Goal: Use online tool/utility: Utilize a website feature to perform a specific function

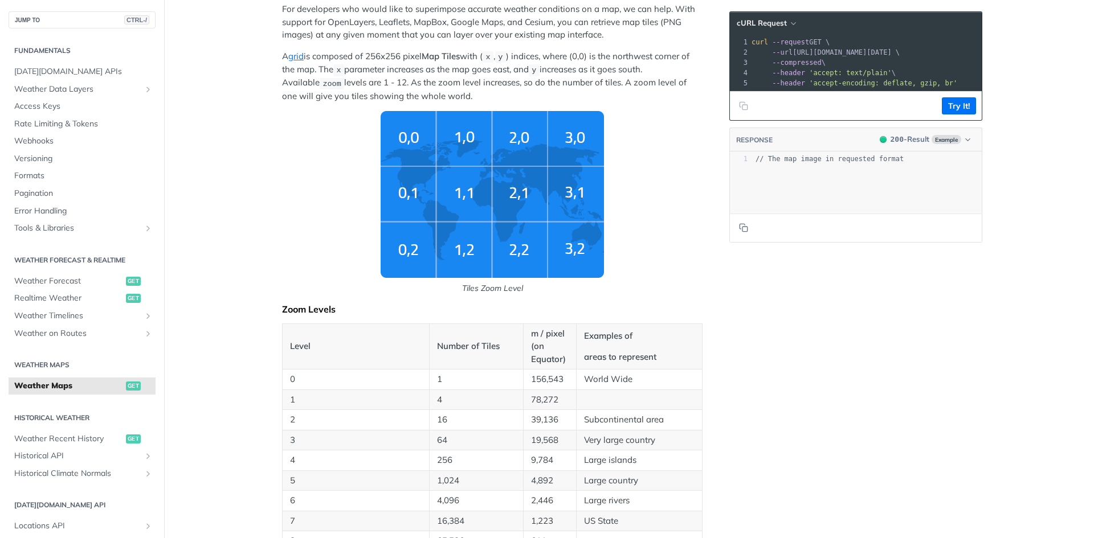
scroll to position [171, 0]
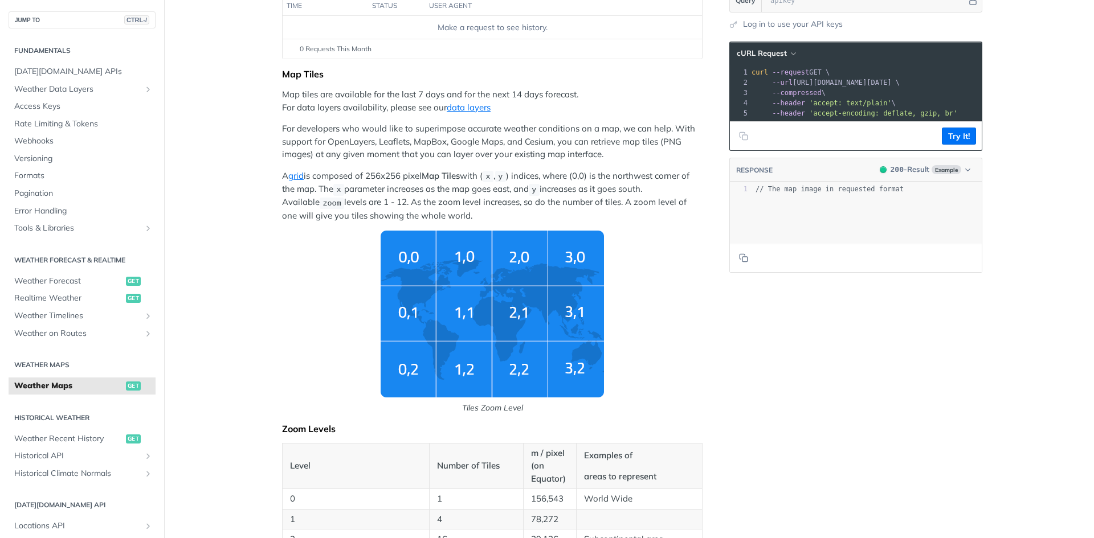
click at [508, 319] on img "Tiles Zoom Level" at bounding box center [492, 314] width 223 height 167
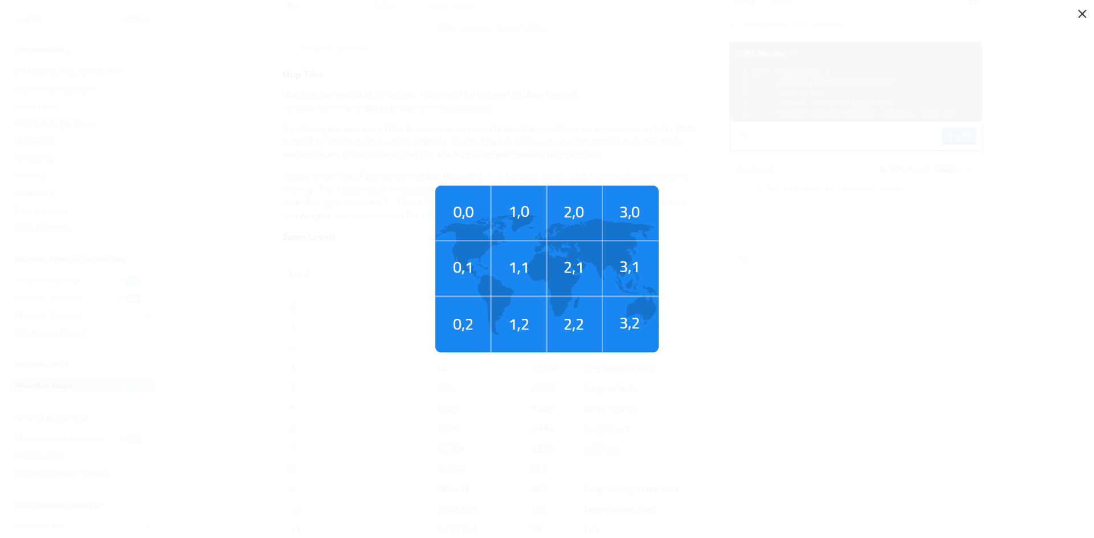
click at [549, 269] on img "Tiles Zoom Level" at bounding box center [546, 269] width 223 height 167
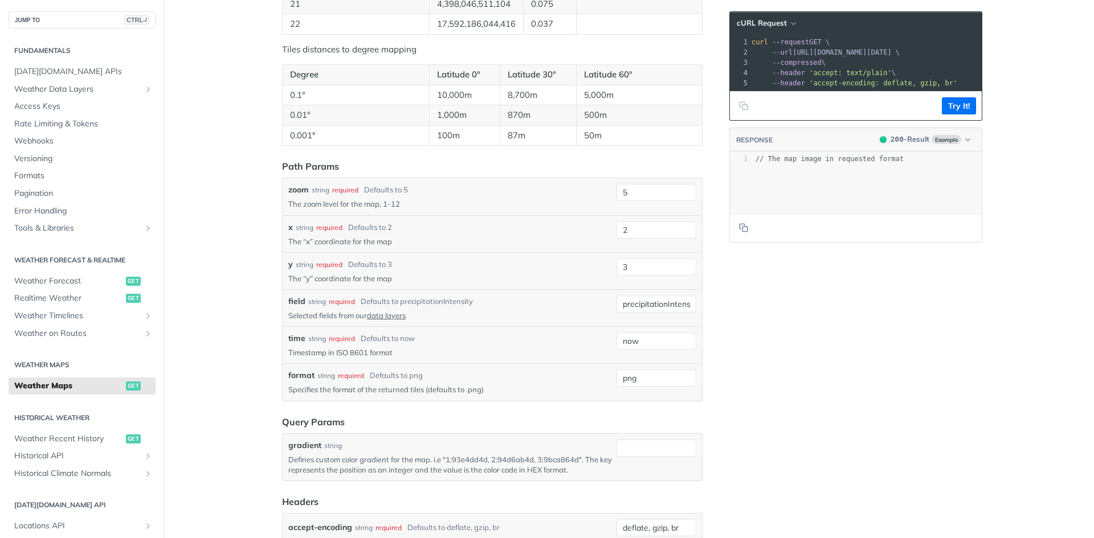
scroll to position [1083, 0]
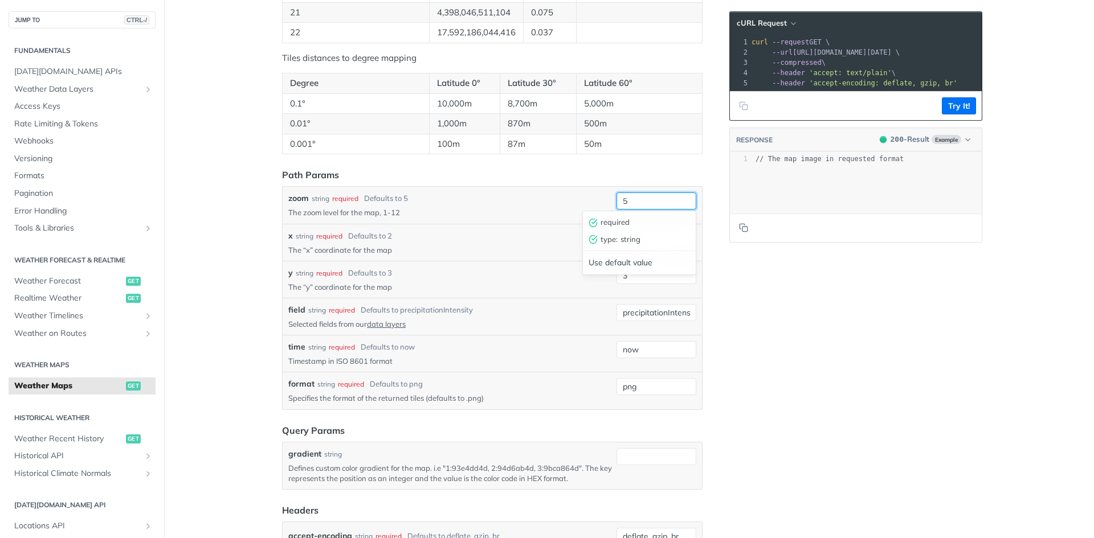
drag, startPoint x: 635, startPoint y: 203, endPoint x: 578, endPoint y: 202, distance: 57.6
click at [578, 202] on div "zoom string required Defaults to 5 The zoom level for the map, 1-12 5 required …" at bounding box center [492, 205] width 408 height 25
type input "8"
drag, startPoint x: 646, startPoint y: 232, endPoint x: 602, endPoint y: 228, distance: 44.1
click at [602, 228] on div "x string required Defaults to 2 The “x” coordinate for the map 2 required type …" at bounding box center [492, 242] width 419 height 37
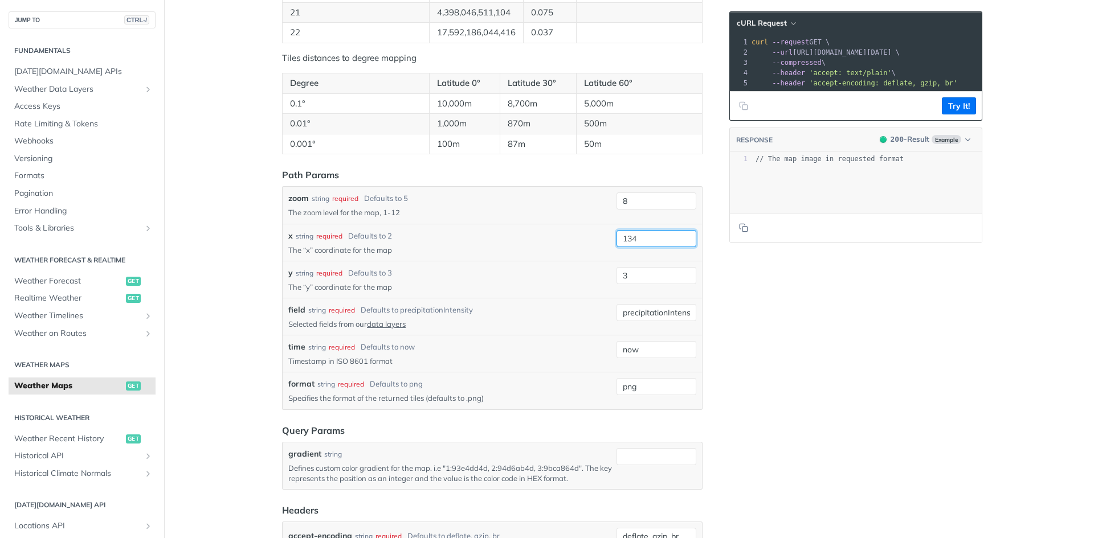
type input "134"
type input "160"
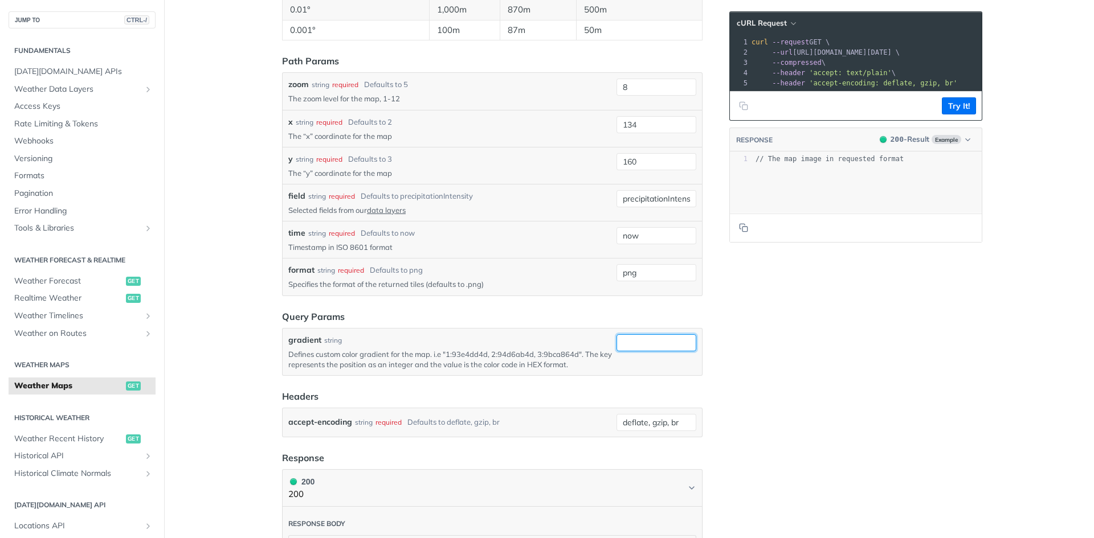
click at [648, 344] on input "gradient" at bounding box center [656, 342] width 80 height 17
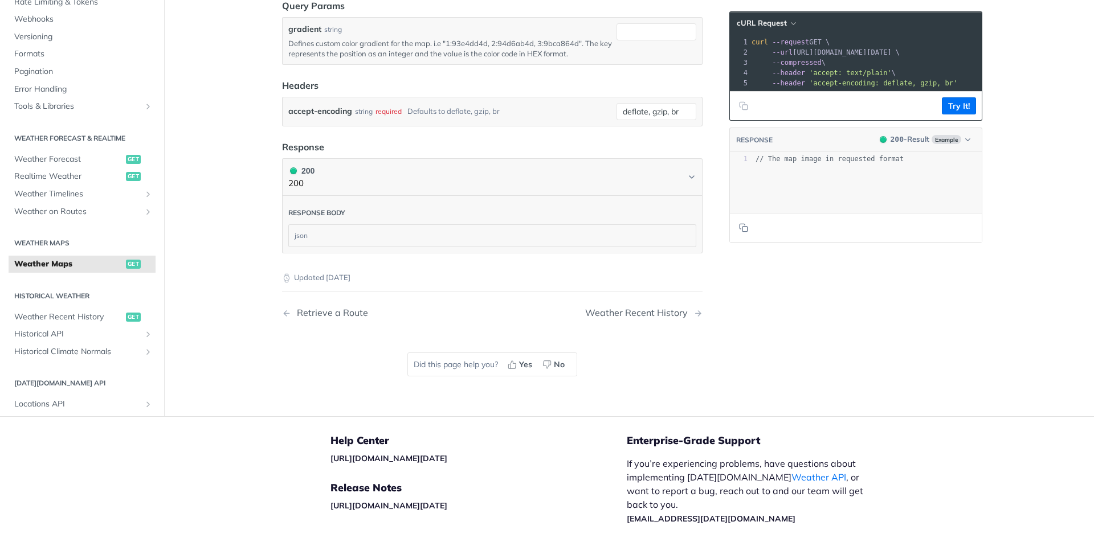
scroll to position [1538, 0]
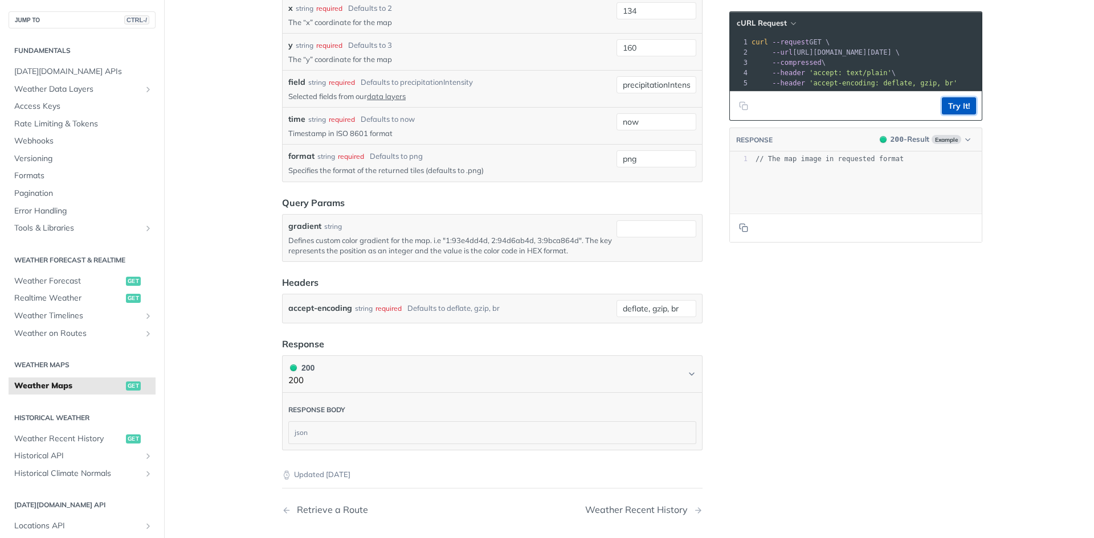
click at [959, 115] on button "Try It!" at bounding box center [959, 105] width 34 height 17
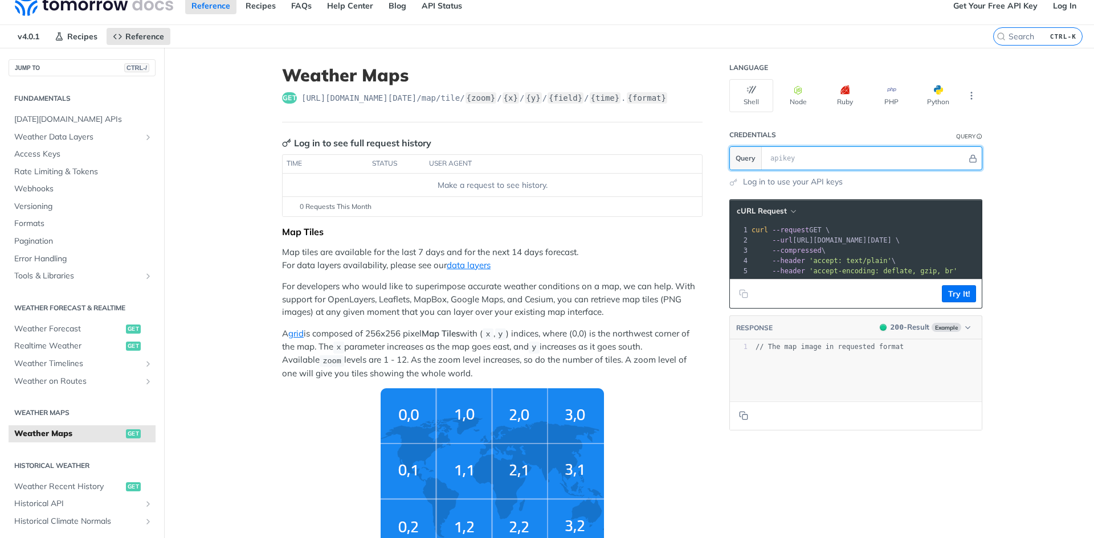
scroll to position [0, 0]
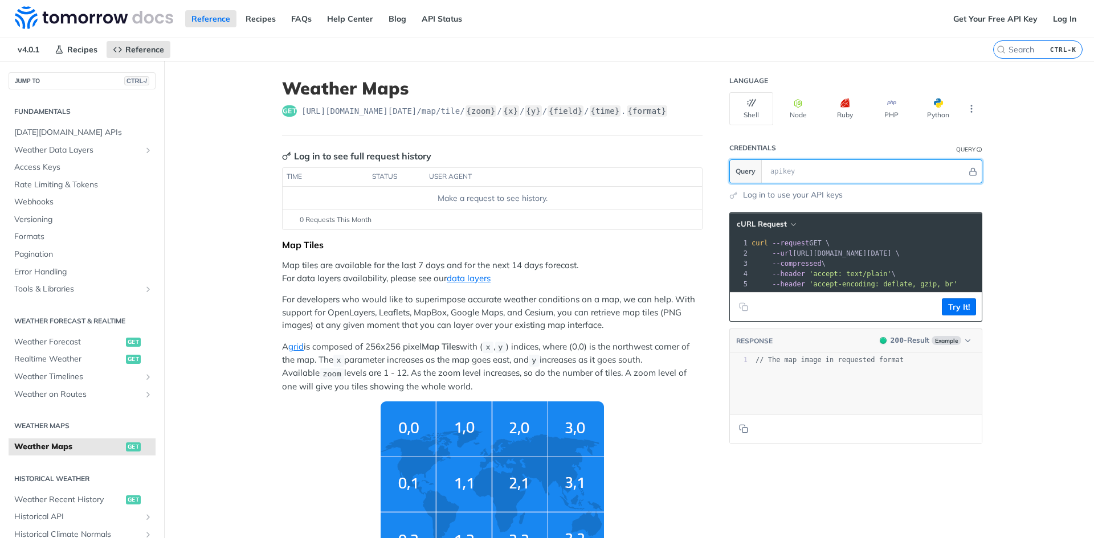
click at [793, 172] on input "text" at bounding box center [866, 171] width 202 height 23
paste input "pBJcDiYwXDnkzdRlApNplw5gp0RaMtTk"
type input "pBJcDiYwXDnkzdRlApNplw5gp0RaMtTk"
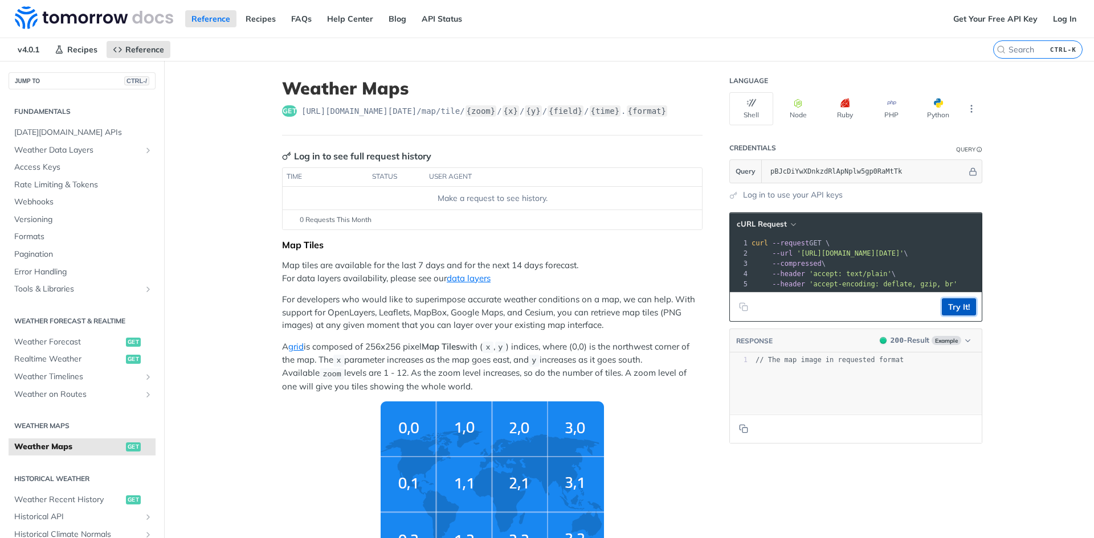
click at [954, 316] on button "Try It!" at bounding box center [959, 307] width 34 height 17
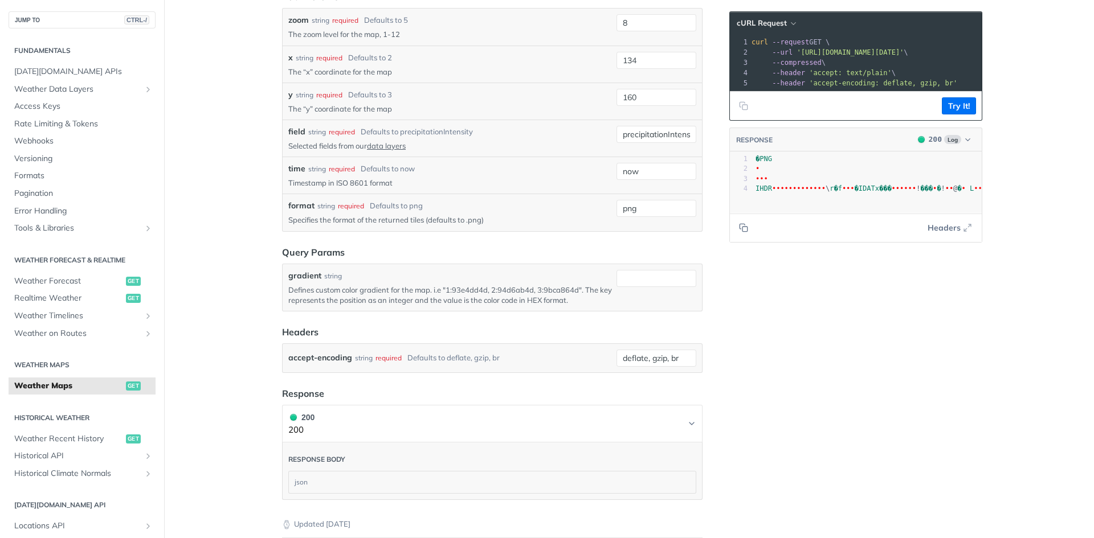
scroll to position [1083, 0]
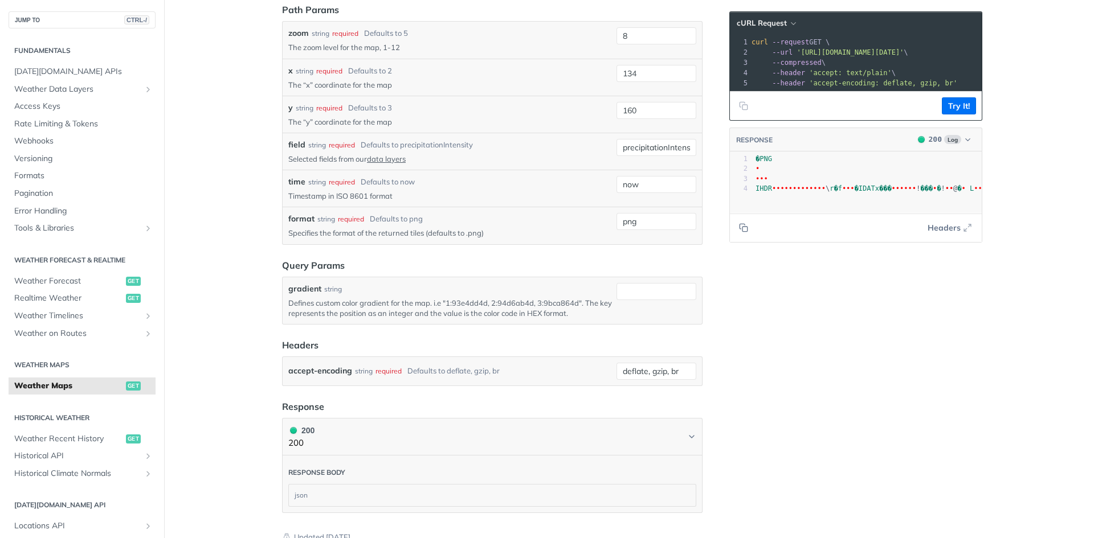
scroll to position [1253, 0]
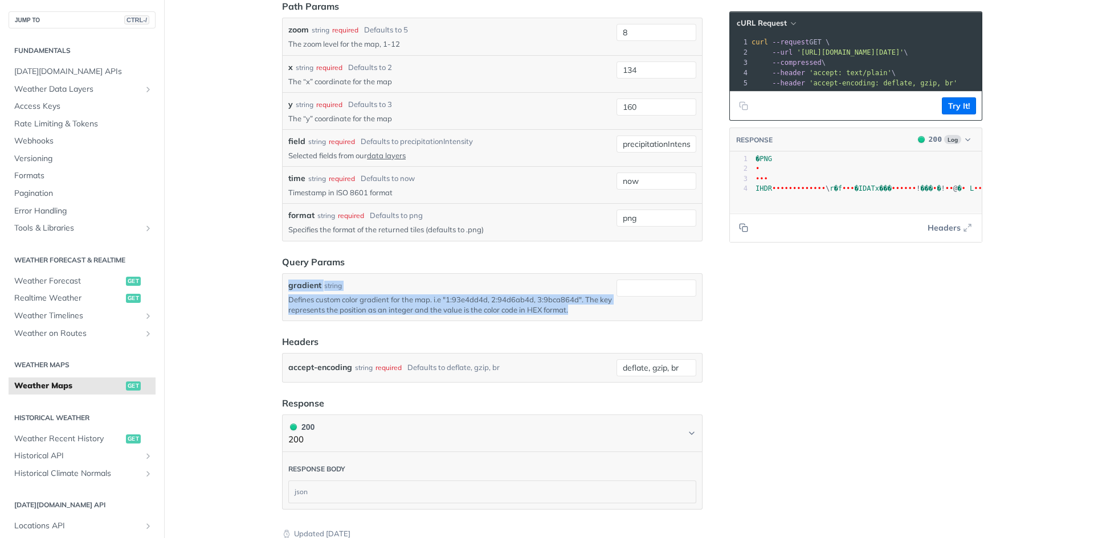
drag, startPoint x: 285, startPoint y: 281, endPoint x: 801, endPoint y: 130, distance: 537.8
click at [585, 312] on div "gradient string Defines custom color gradient for the map. i.e "1:93e4dd4d, 2:9…" at bounding box center [450, 297] width 324 height 35
copy div "gradient string Defines custom color gradient for the map. i.e "1:93e4dd4d, 2:9…"
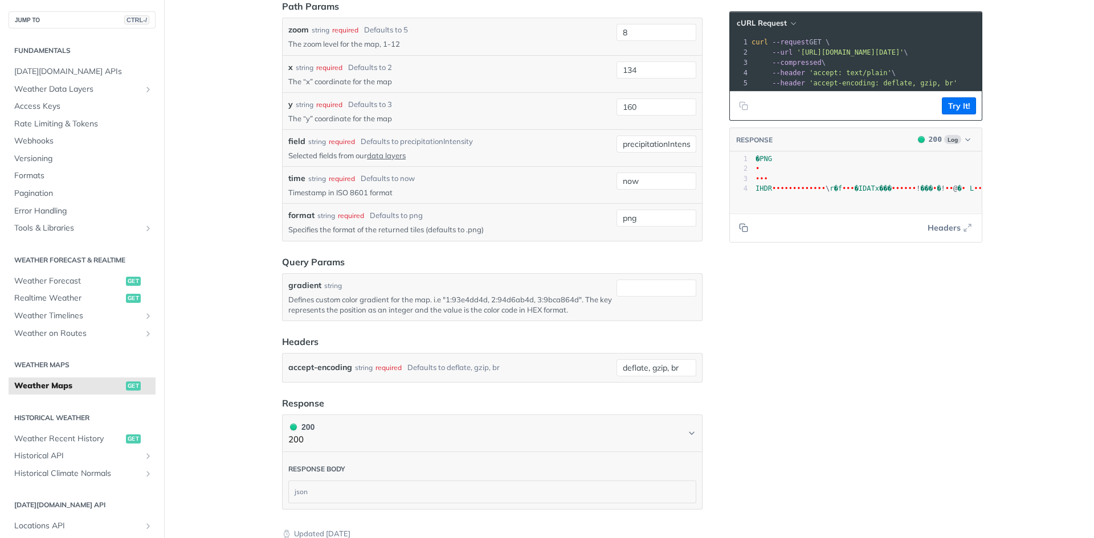
drag, startPoint x: 801, startPoint y: 341, endPoint x: 736, endPoint y: 336, distance: 65.2
drag, startPoint x: 443, startPoint y: 297, endPoint x: 484, endPoint y: 300, distance: 41.1
click at [484, 300] on p "Defines custom color gradient for the map. i.e "1:93e4dd4d, 2:94d6ab4d, 3:9bca8…" at bounding box center [450, 305] width 324 height 21
copy p "1:93e4dd4d"
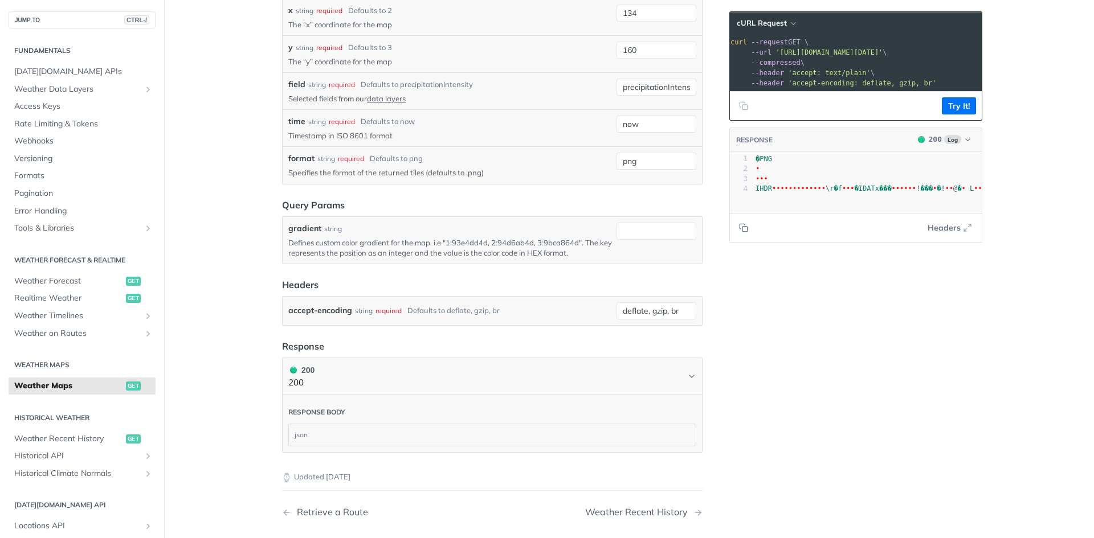
scroll to position [0, 0]
click at [638, 231] on input "gradient" at bounding box center [656, 231] width 80 height 17
paste input "1:ff00004d,2:ff03004d,3:ff06004d,4:ff09004d,5:ff0c004d,6:ff0f004d,7:ff12004d,8:…"
type input "1:ff00004d,2:ff03004d,3:ff06004d,4:ff09004d,5:ff0c004d,6:ff0f004d,7:ff12004d,8:…"
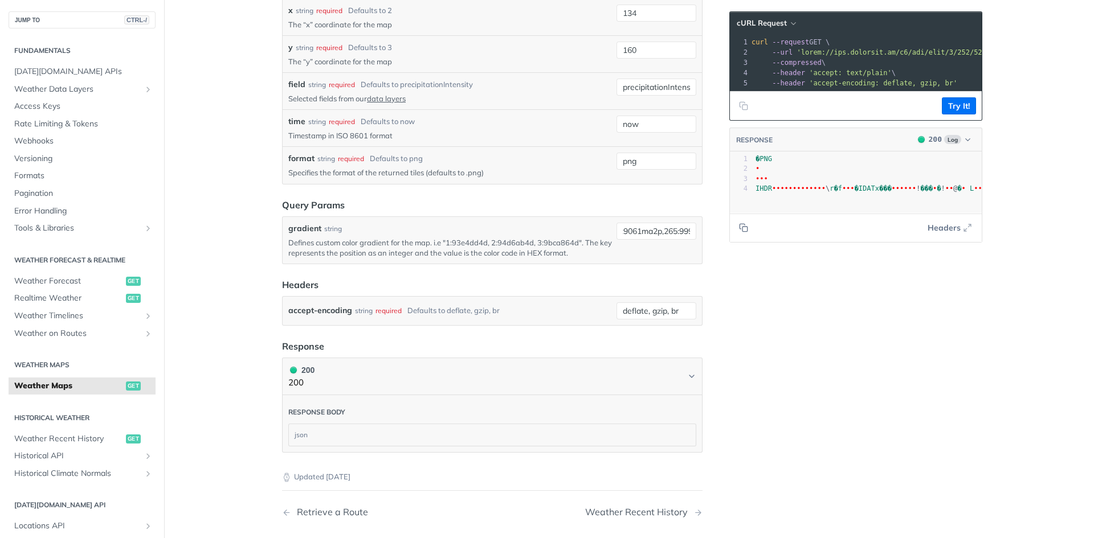
click at [970, 115] on button "Try It!" at bounding box center [959, 105] width 34 height 17
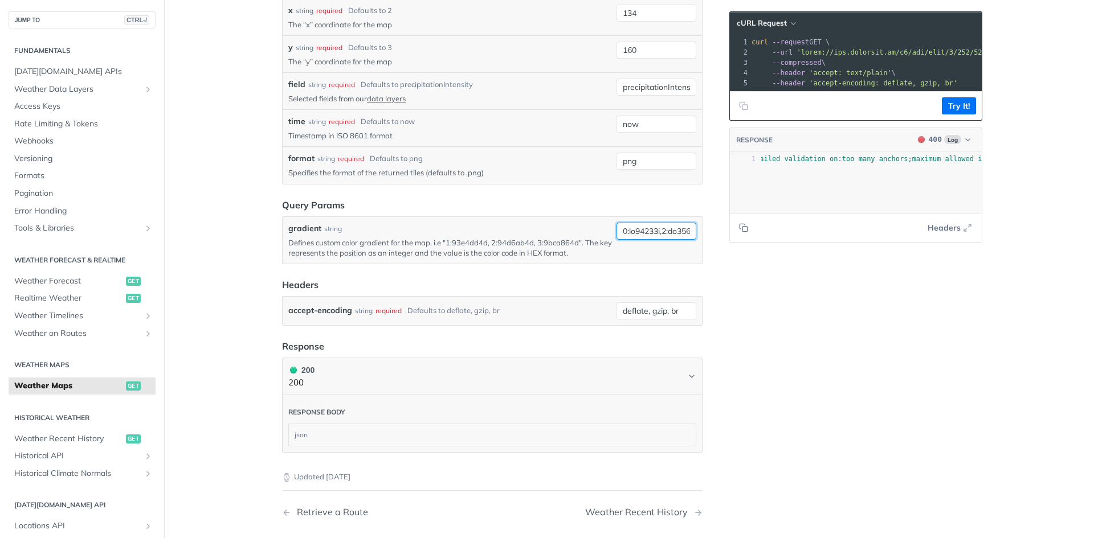
click at [646, 232] on input "gradient" at bounding box center [656, 231] width 80 height 17
click at [963, 232] on icon "button" at bounding box center [967, 227] width 9 height 9
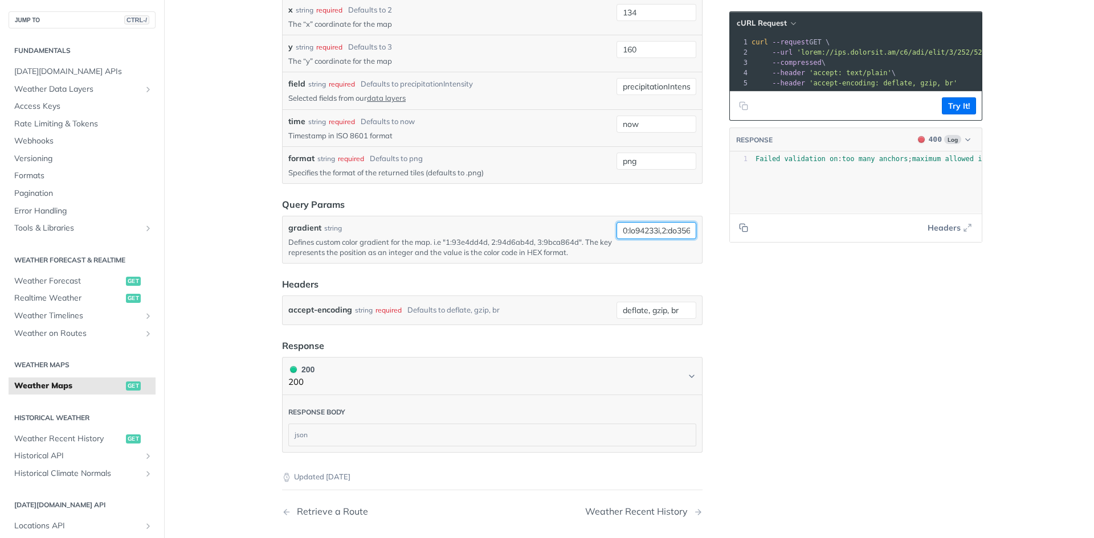
click at [667, 227] on input "gradient" at bounding box center [656, 230] width 80 height 17
paste input "1:ff00004d, 2:ff1a004d, 3:ff35004d, 4:ff50004d, 5:ff6b004d, 6:ff86004d, 7:ffa10…"
type input "1:ff00004d, 2:ff1a004d, 3:ff35004d, 4:ff50004d, 5:ff6b004d, 6:ff86004d, 7:ffa10…"
click at [950, 113] on button "Try It!" at bounding box center [959, 105] width 34 height 17
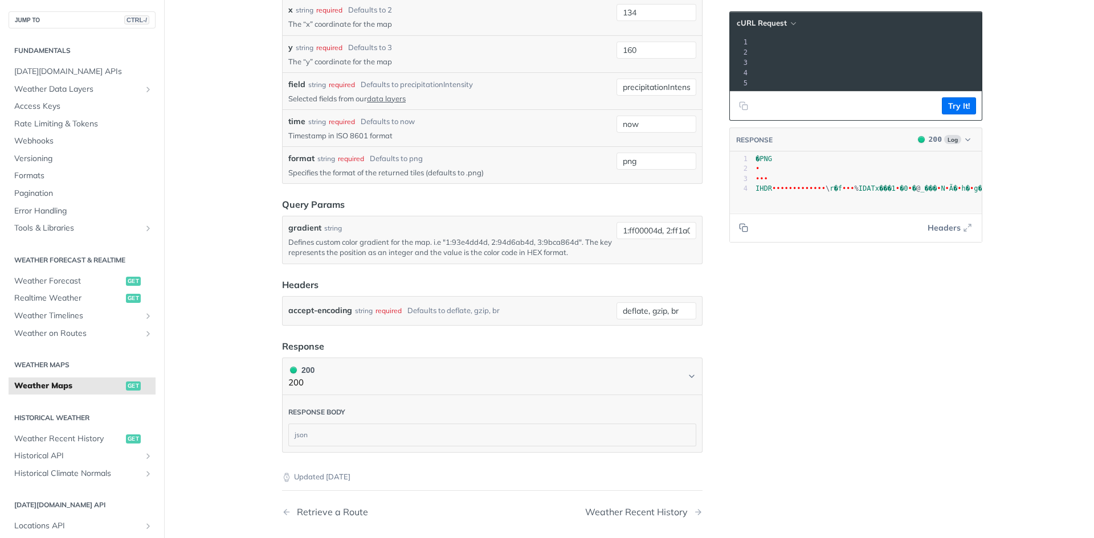
scroll to position [0, 704]
click at [699, 51] on span "'[URL][DOMAIN_NAME][DATE]'" at bounding box center [645, 52] width 107 height 8
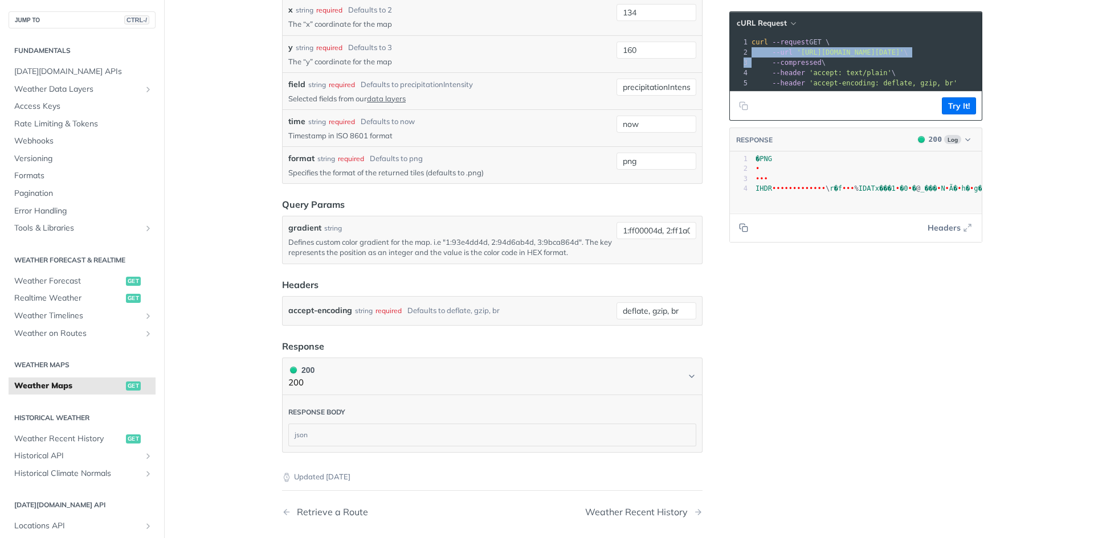
copy div "--url '[URL][DOMAIN_NAME][DATE]' \ 3"
click at [797, 55] on span "'[URL][DOMAIN_NAME][DATE]'" at bounding box center [850, 52] width 107 height 8
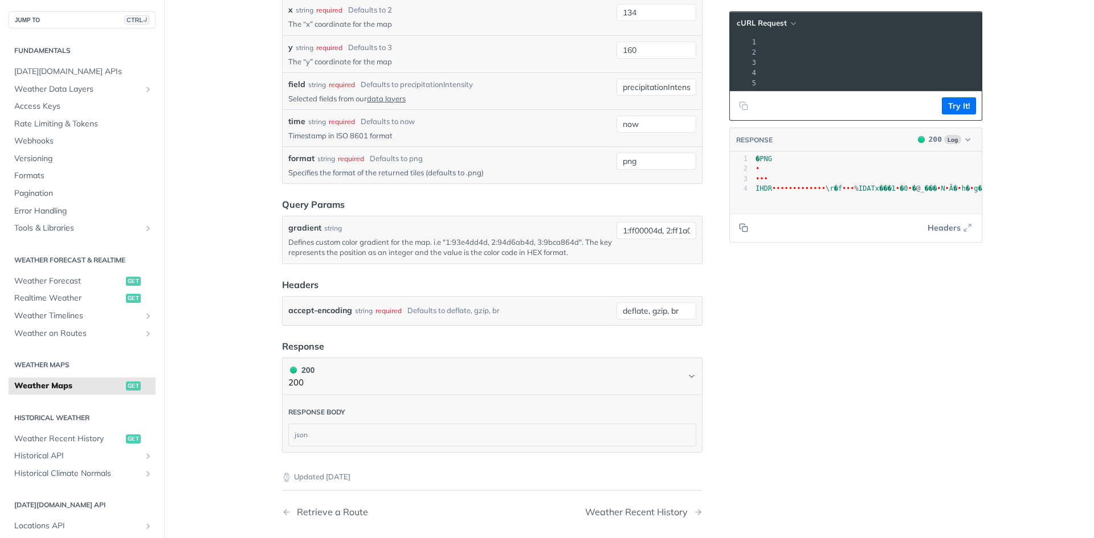
drag, startPoint x: 793, startPoint y: 51, endPoint x: 968, endPoint y: 51, distance: 175.5
copy span "[URL][DOMAIN_NAME][DATE]'"
drag, startPoint x: 775, startPoint y: 100, endPoint x: 761, endPoint y: 100, distance: 14.8
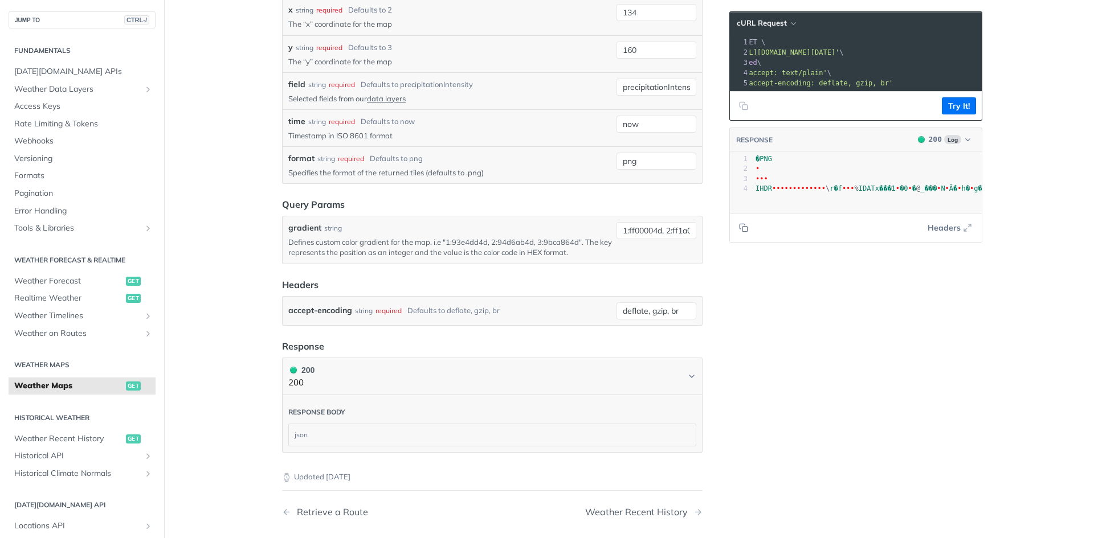
click at [761, 100] on footer "Try It!" at bounding box center [856, 105] width 252 height 29
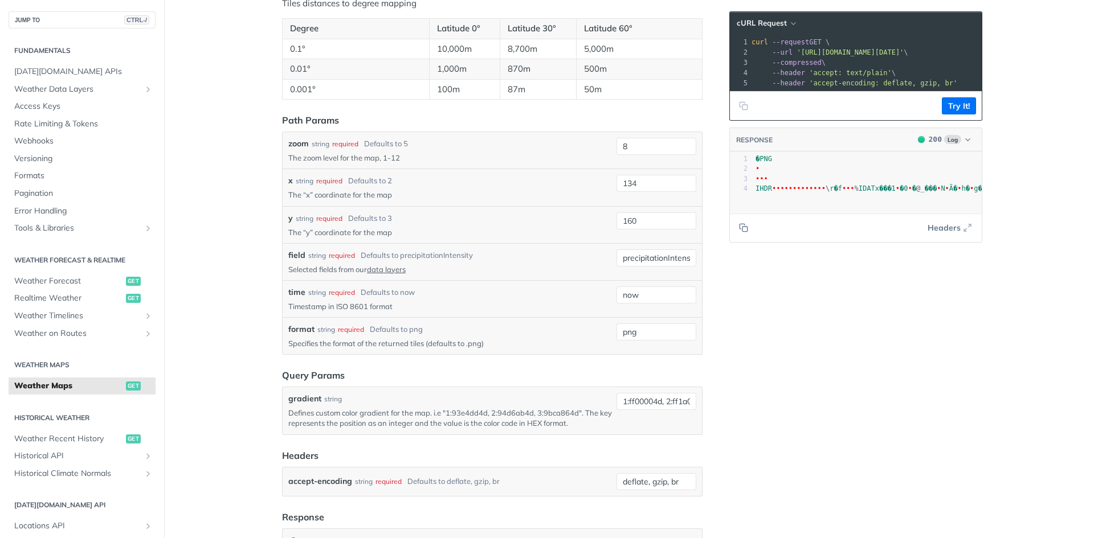
drag, startPoint x: 792, startPoint y: 54, endPoint x: 989, endPoint y: 52, distance: 196.6
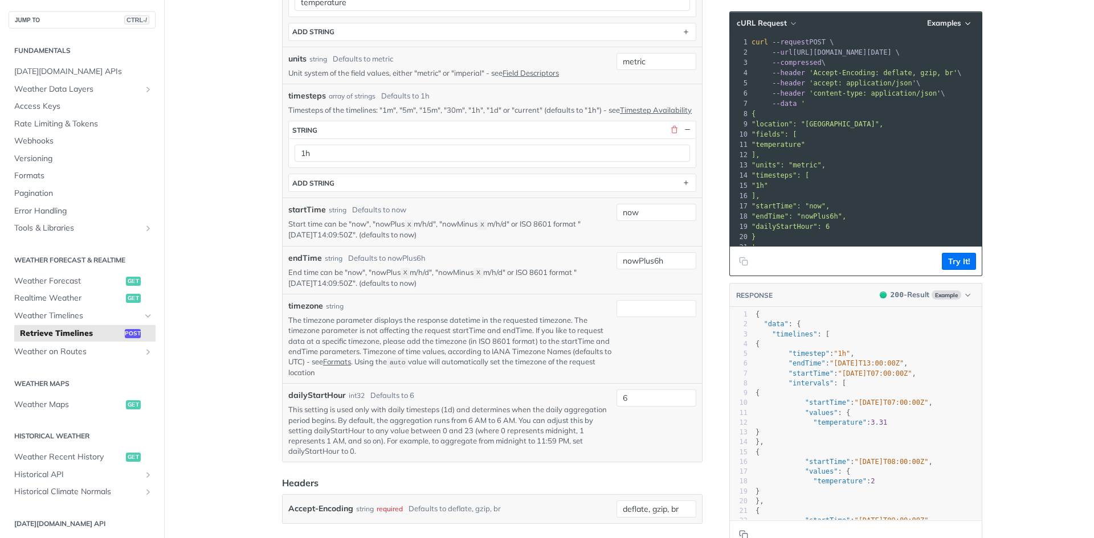
scroll to position [456, 0]
